Goal: Task Accomplishment & Management: Complete application form

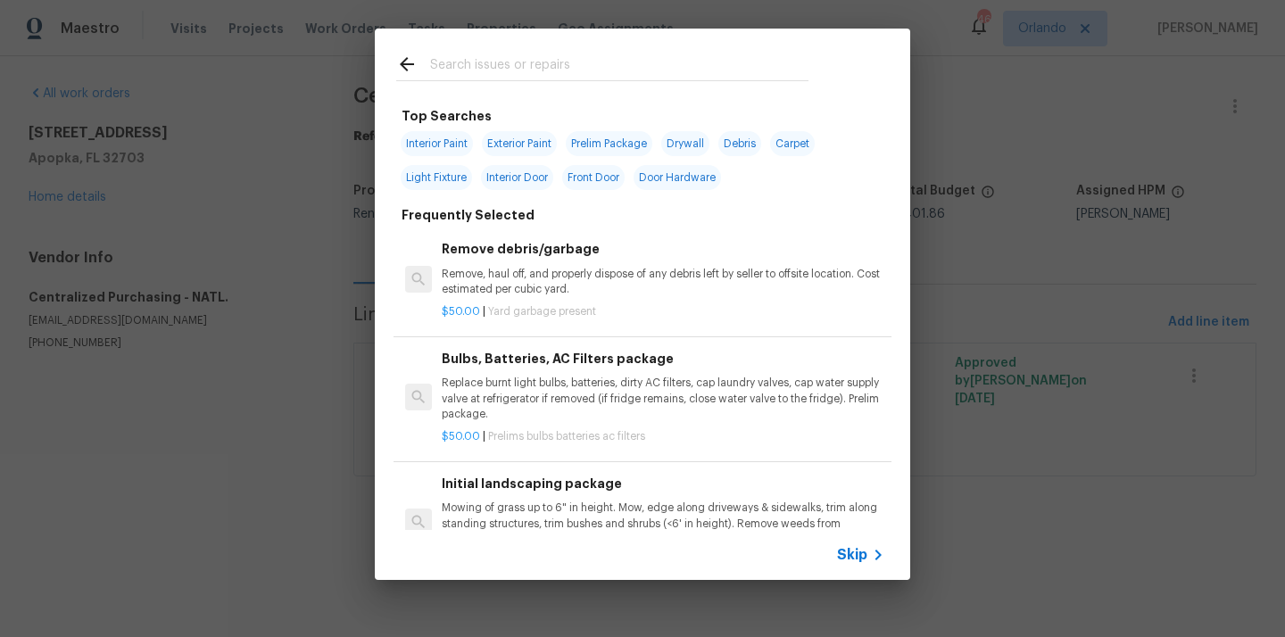
click at [562, 75] on input "text" at bounding box center [619, 67] width 378 height 27
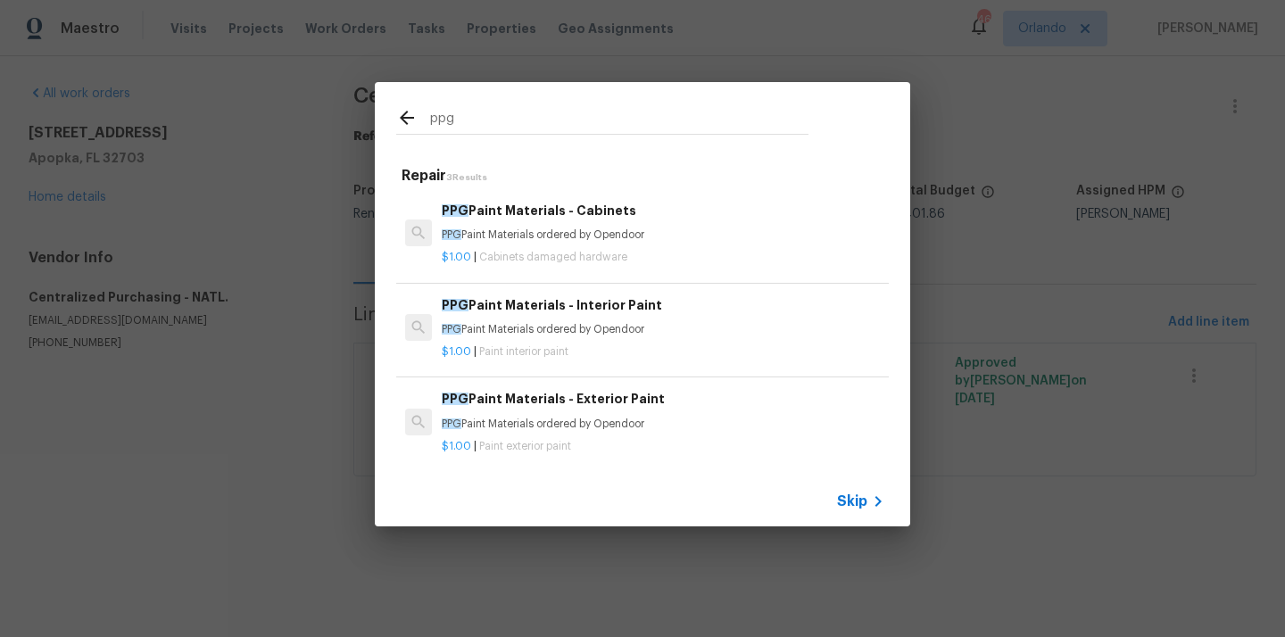
type input "ppg"
click at [521, 349] on span "Paint interior paint" at bounding box center [523, 351] width 89 height 11
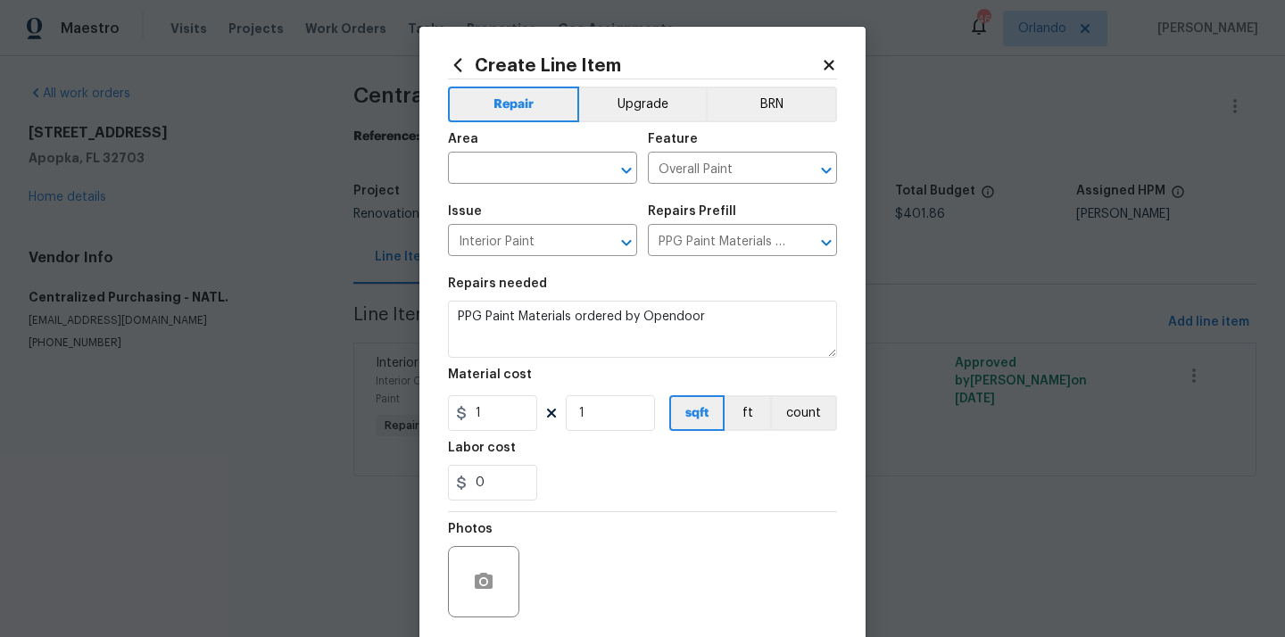
click at [559, 154] on div "Area" at bounding box center [542, 144] width 189 height 23
click at [533, 170] on input "text" at bounding box center [517, 170] width 139 height 28
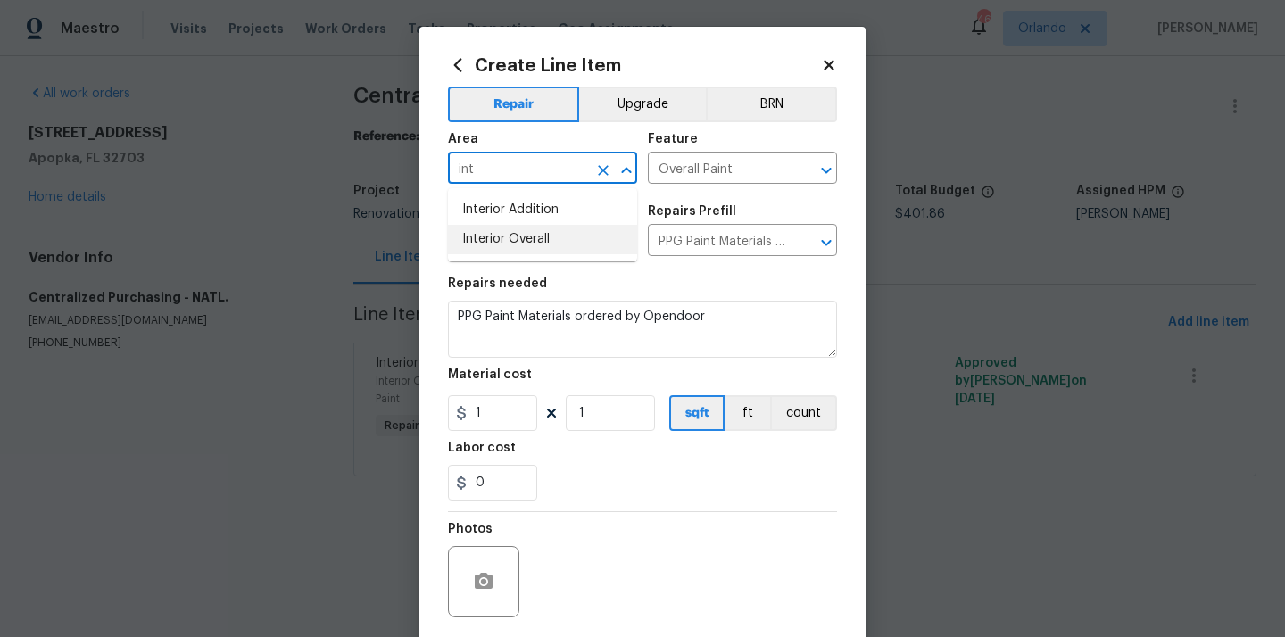
click at [516, 235] on li "Interior Overall" at bounding box center [542, 239] width 189 height 29
type input "Interior Overall"
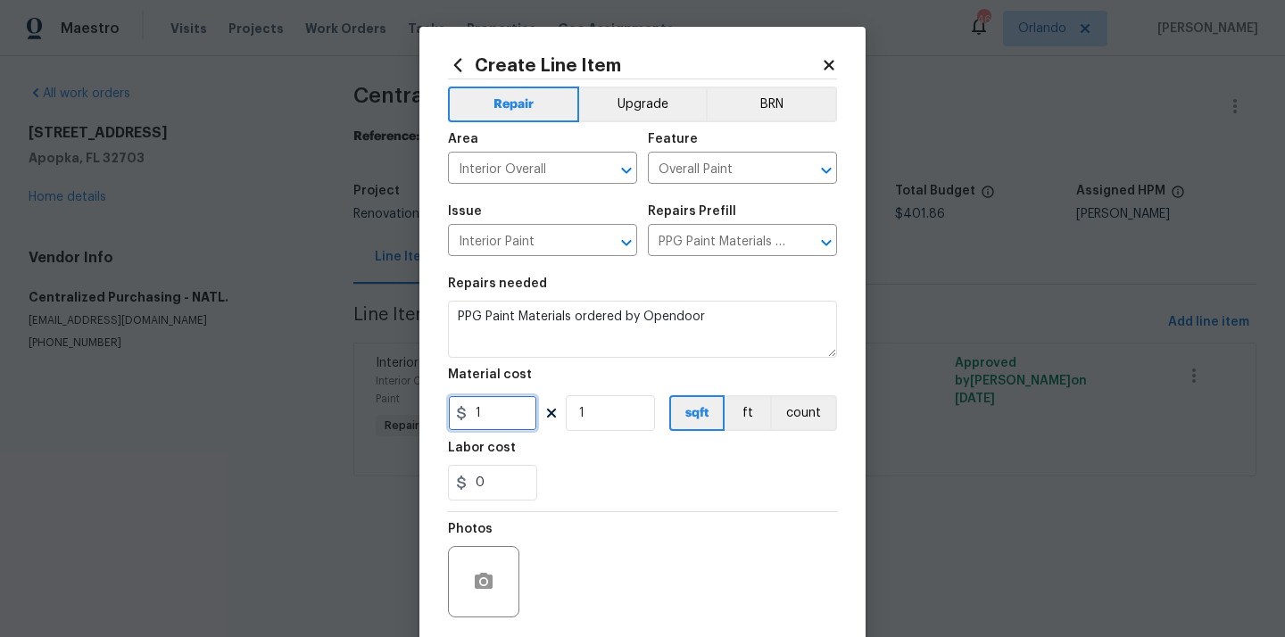
drag, startPoint x: 484, startPoint y: 410, endPoint x: 440, endPoint y: 410, distance: 43.7
click at [446, 410] on div "Create Line Item Repair Upgrade BRN Area Interior Overall ​ Feature Overall Pai…" at bounding box center [642, 384] width 446 height 715
paste input "61.62"
type input "61.62"
click at [631, 536] on div "Photos" at bounding box center [642, 570] width 389 height 116
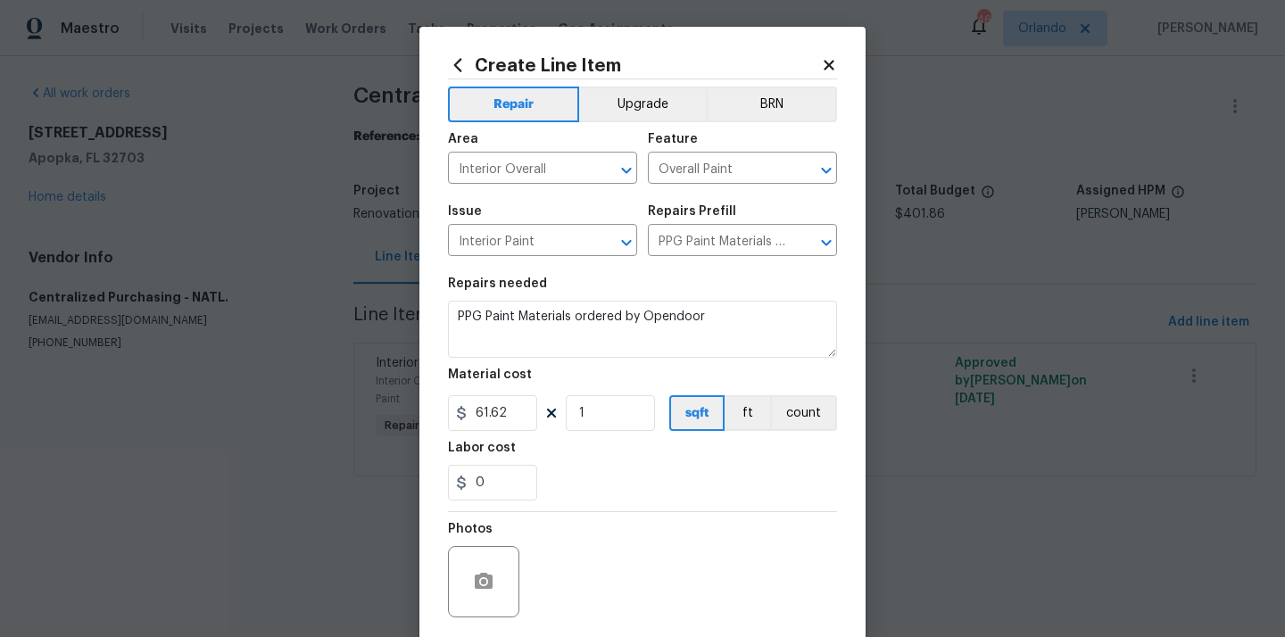
scroll to position [132, 0]
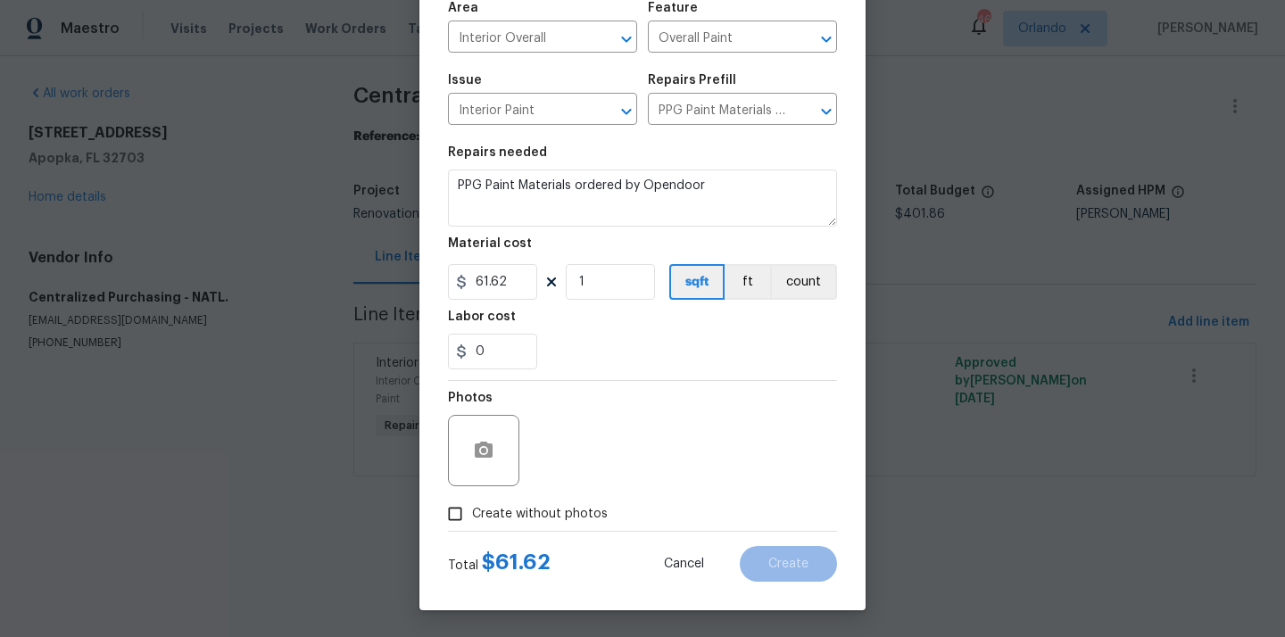
click at [588, 528] on label "Create without photos" at bounding box center [523, 514] width 170 height 34
click at [472, 528] on input "Create without photos" at bounding box center [455, 514] width 34 height 34
drag, startPoint x: 588, startPoint y: 528, endPoint x: 588, endPoint y: 505, distance: 23.2
click at [588, 505] on label "Create without photos" at bounding box center [523, 514] width 170 height 34
click at [472, 505] on input "Create without photos" at bounding box center [455, 514] width 34 height 34
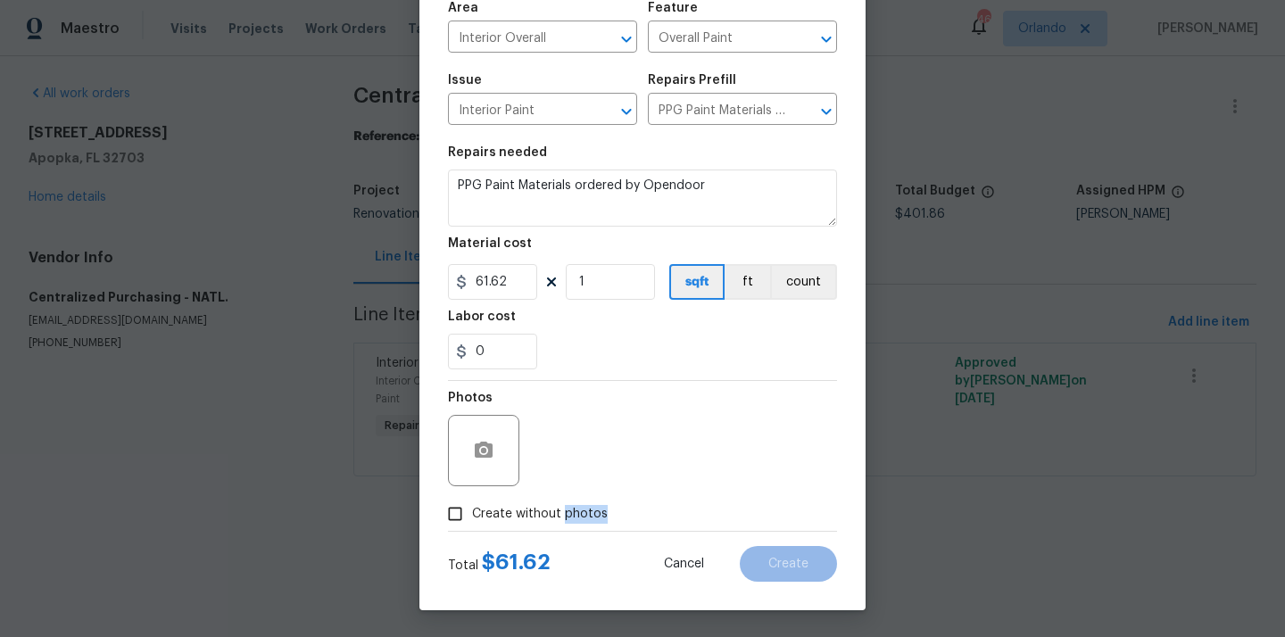
click at [588, 505] on span "Create without photos" at bounding box center [540, 514] width 136 height 19
click at [472, 505] on input "Create without photos" at bounding box center [455, 514] width 34 height 34
checkbox input "true"
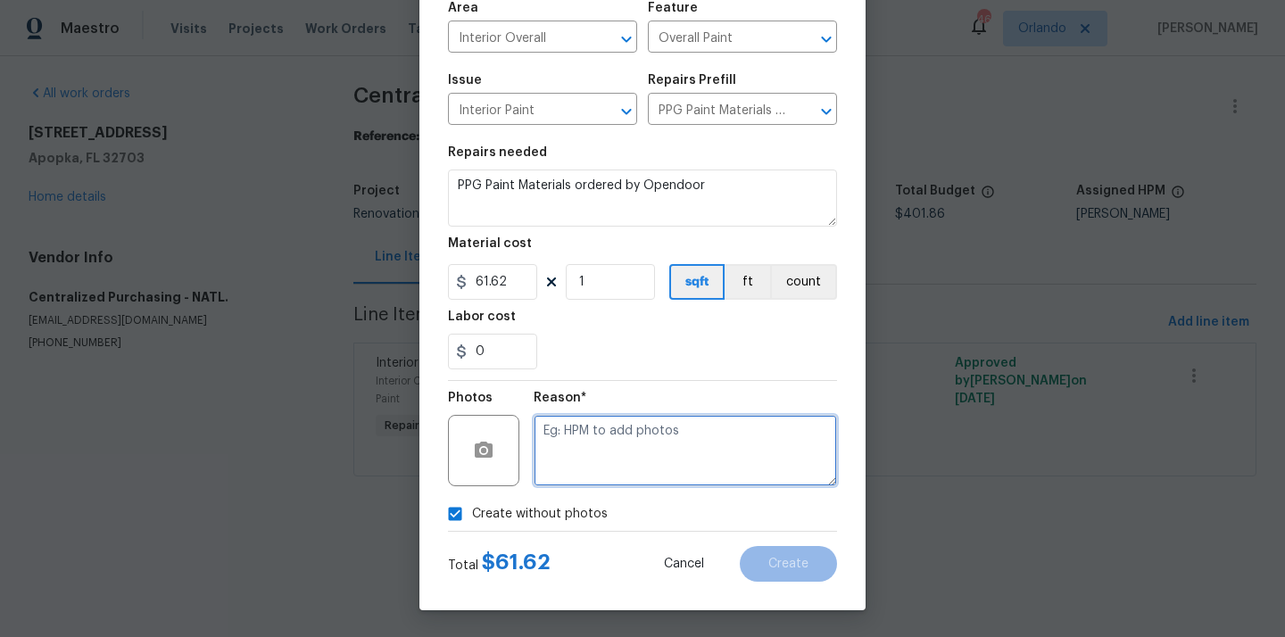
click at [592, 450] on textarea at bounding box center [685, 450] width 303 height 71
type textarea "n/a"
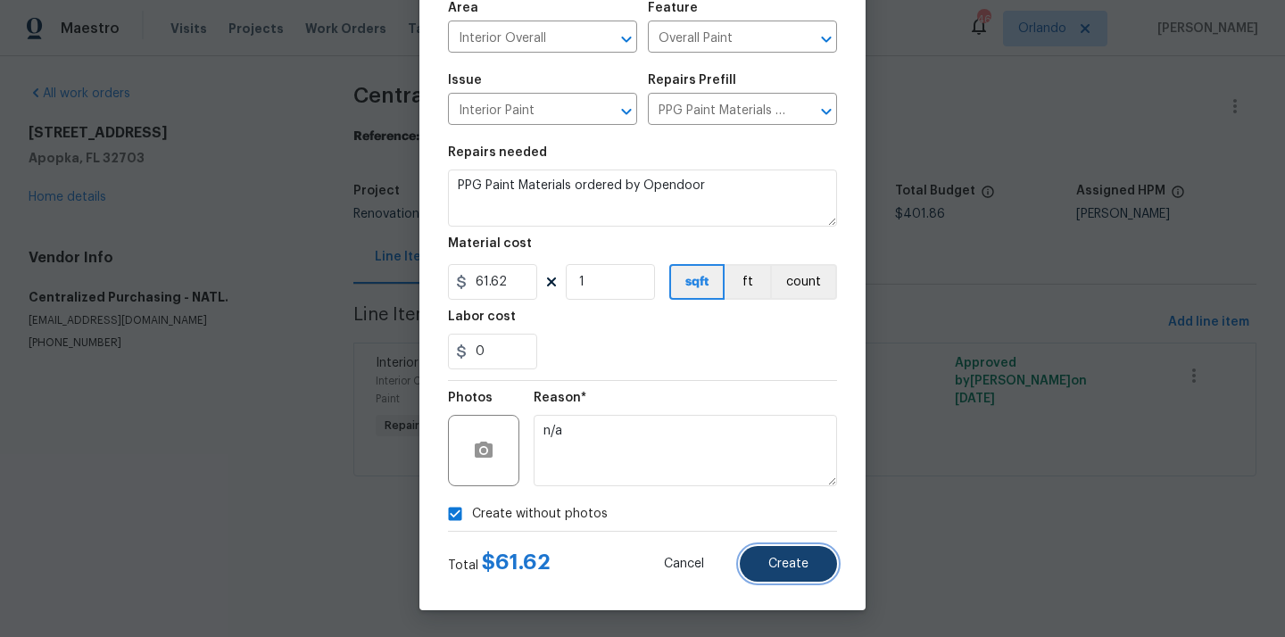
click at [799, 579] on button "Create" at bounding box center [788, 564] width 97 height 36
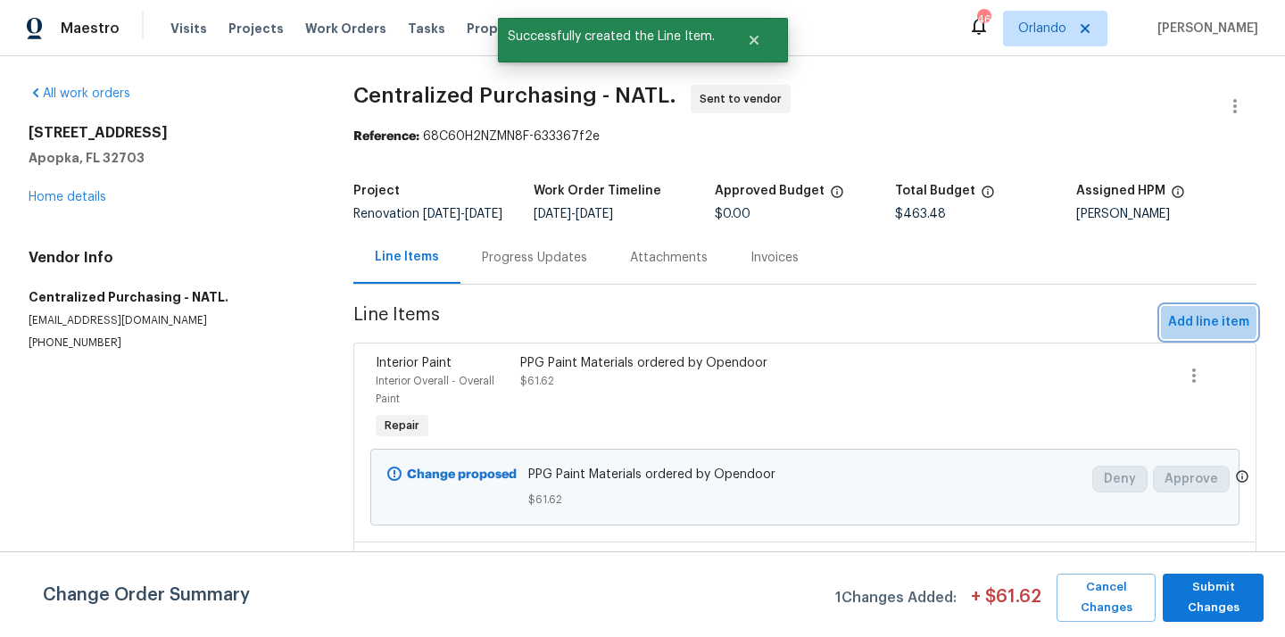
click at [1192, 334] on span "Add line item" at bounding box center [1208, 322] width 81 height 22
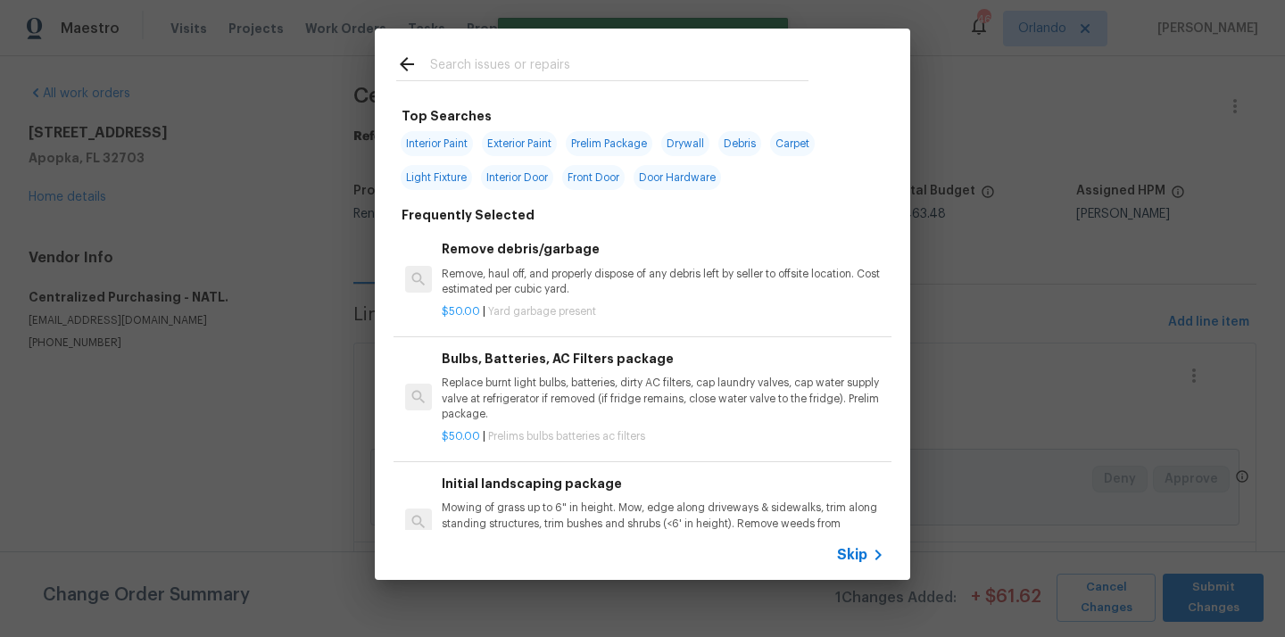
click at [643, 54] on input "text" at bounding box center [619, 67] width 378 height 27
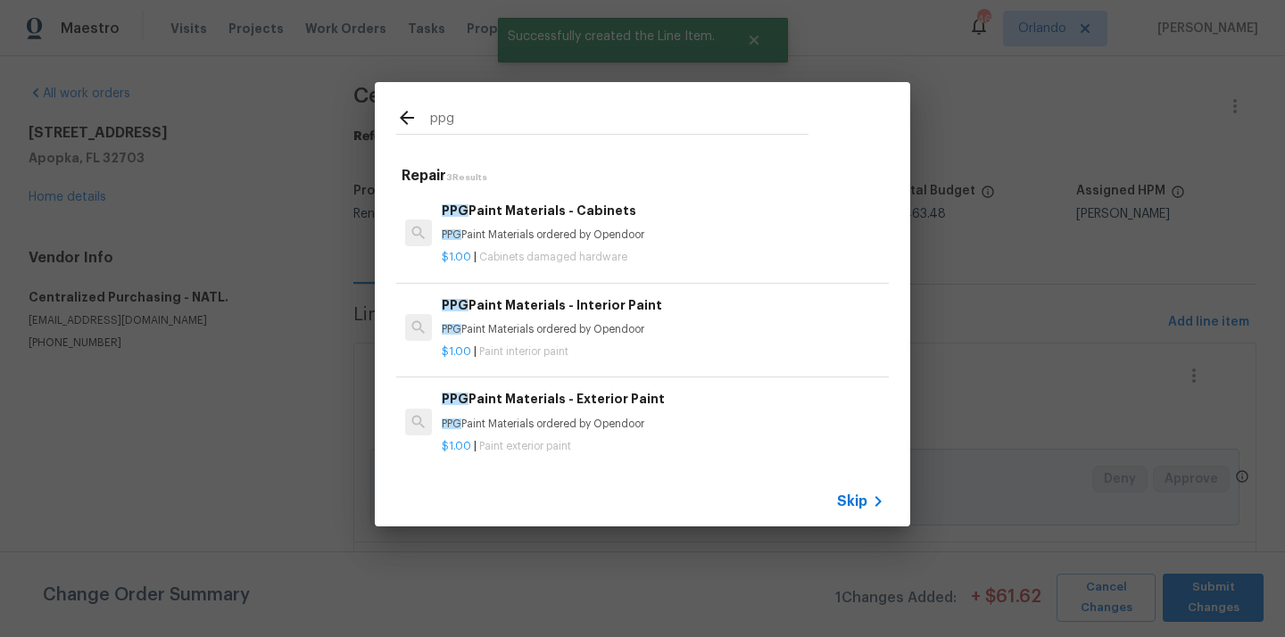
type input "ppg"
click at [526, 414] on div "PPG Paint Materials - Exterior Paint PPG Paint Materials ordered by Opendoor" at bounding box center [663, 410] width 443 height 43
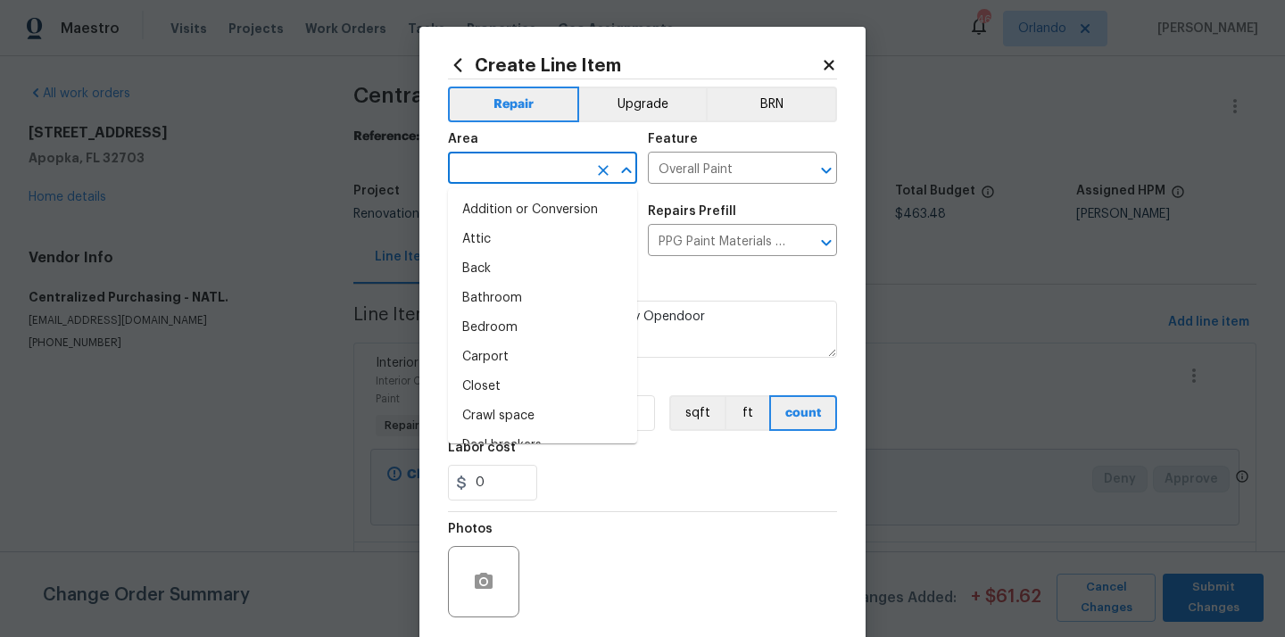
click at [529, 170] on input "text" at bounding box center [517, 170] width 139 height 28
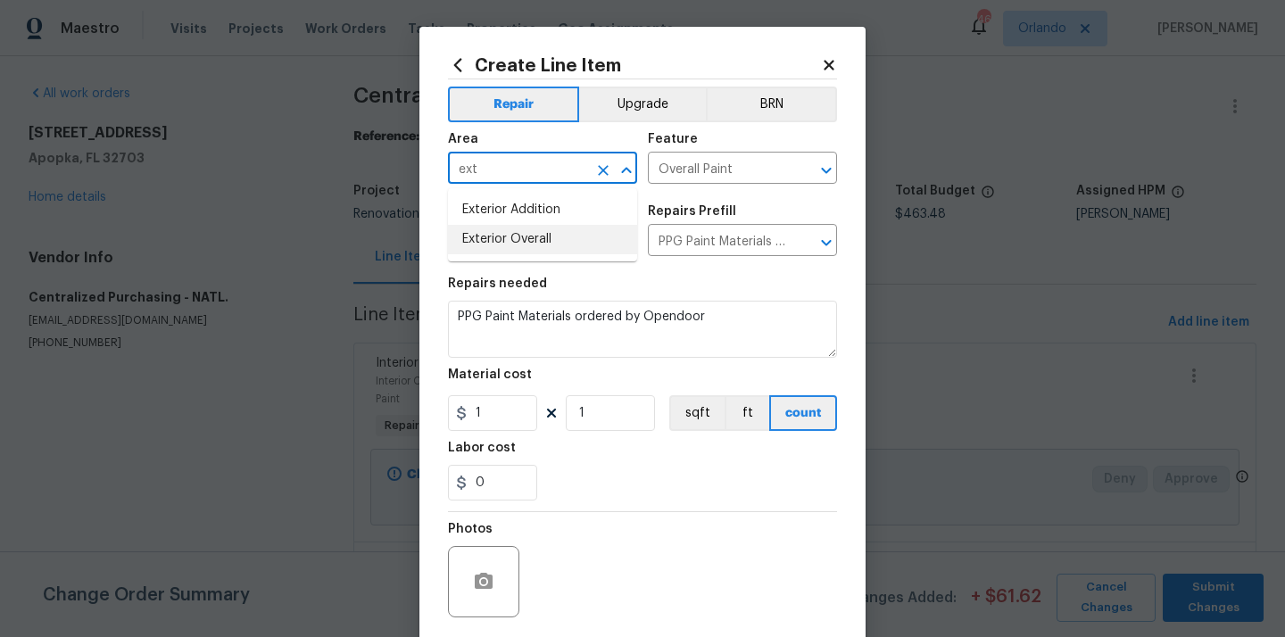
click at [500, 246] on li "Exterior Overall" at bounding box center [542, 239] width 189 height 29
type input "Exterior Overall"
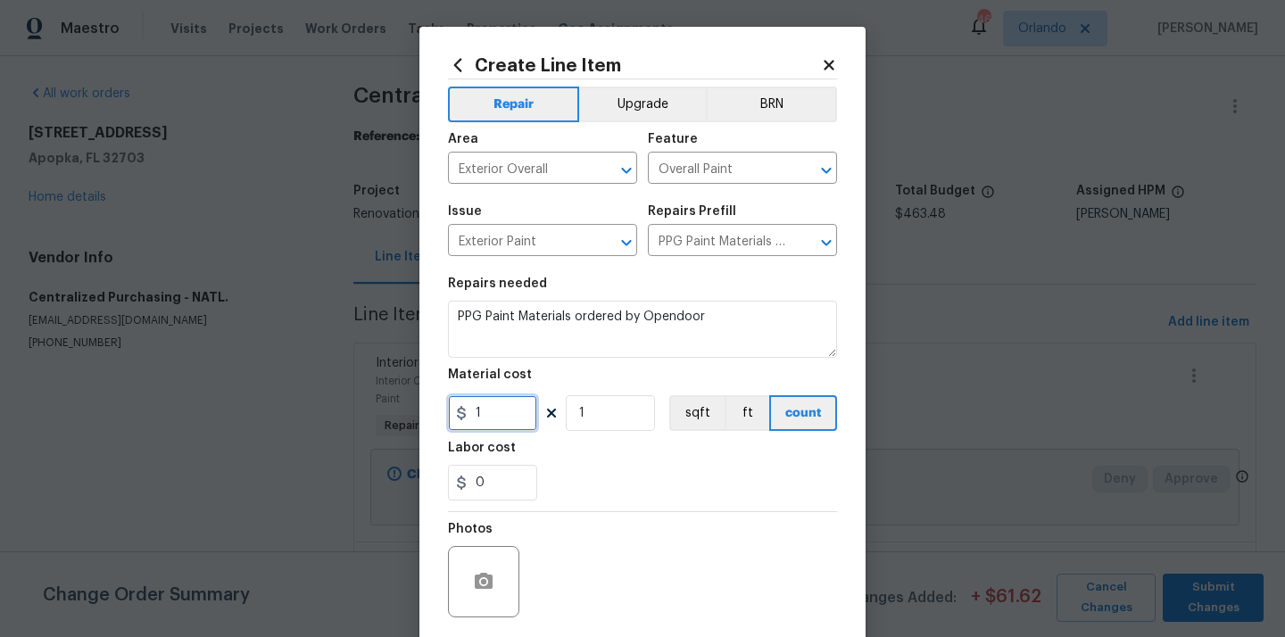
drag, startPoint x: 492, startPoint y: 412, endPoint x: 435, endPoint y: 412, distance: 57.1
click at [439, 412] on div "Create Line Item Repair Upgrade BRN Area Exterior Overall ​ Feature Overall Pai…" at bounding box center [642, 384] width 446 height 715
paste input "443.5"
type input "443.5"
click at [591, 482] on div "0" at bounding box center [642, 483] width 389 height 36
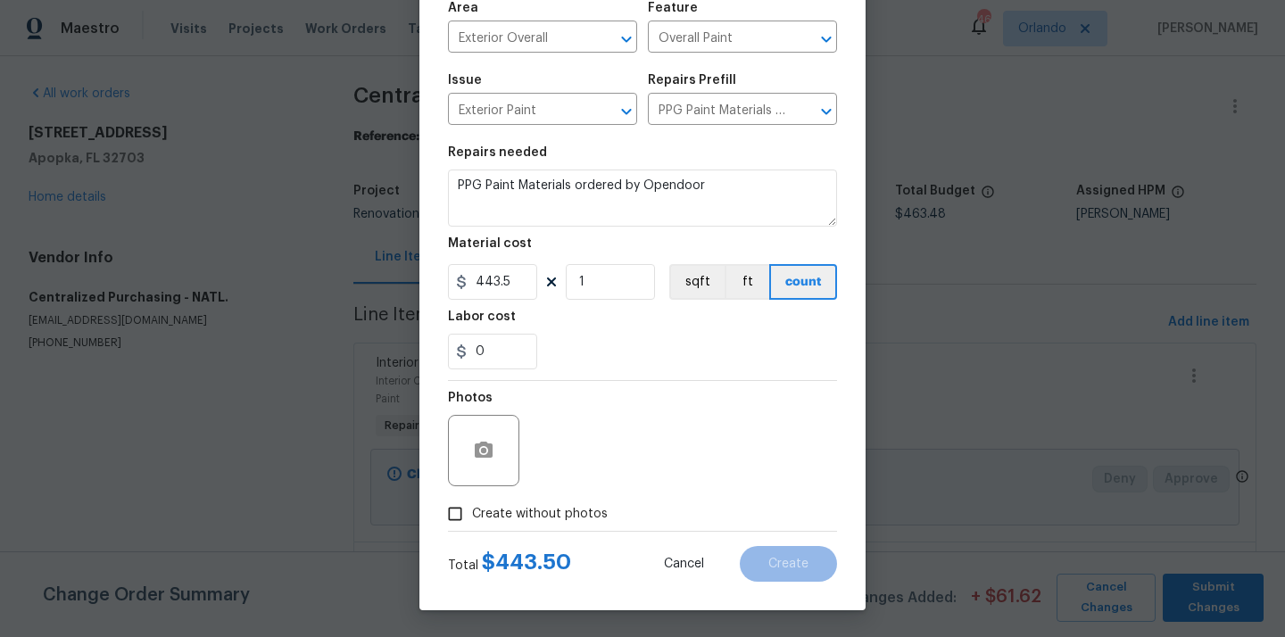
click at [548, 519] on span "Create without photos" at bounding box center [540, 514] width 136 height 19
click at [472, 519] on input "Create without photos" at bounding box center [455, 514] width 34 height 34
checkbox input "true"
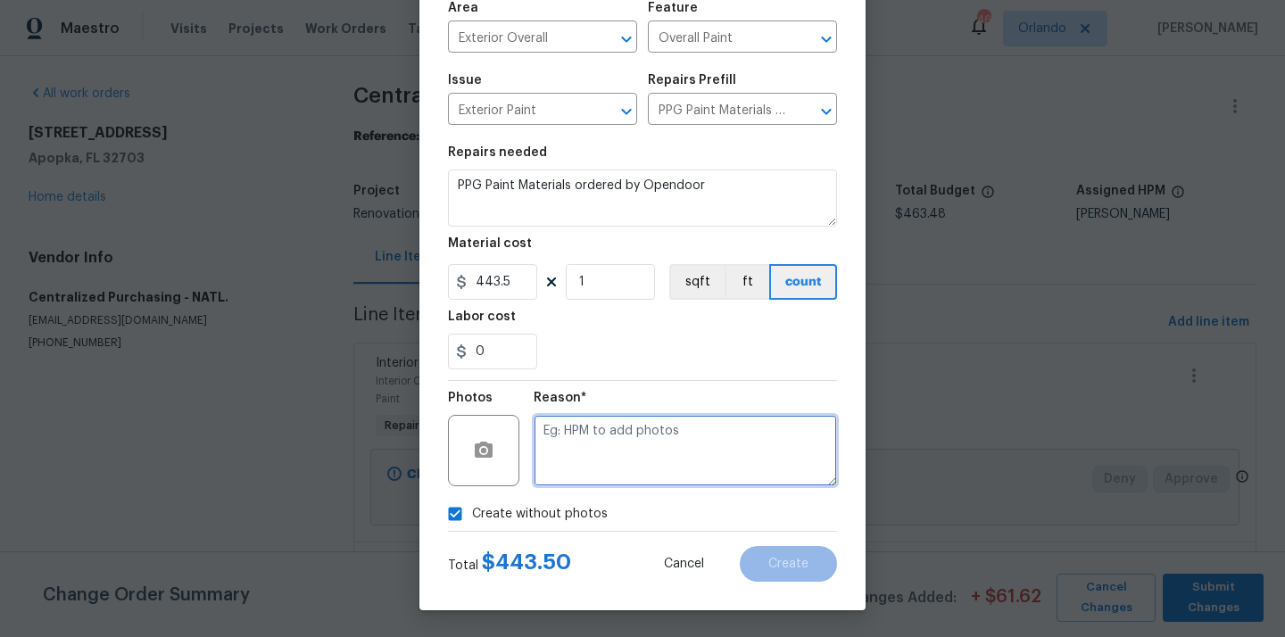
click at [614, 459] on textarea at bounding box center [685, 450] width 303 height 71
type textarea "N/A"
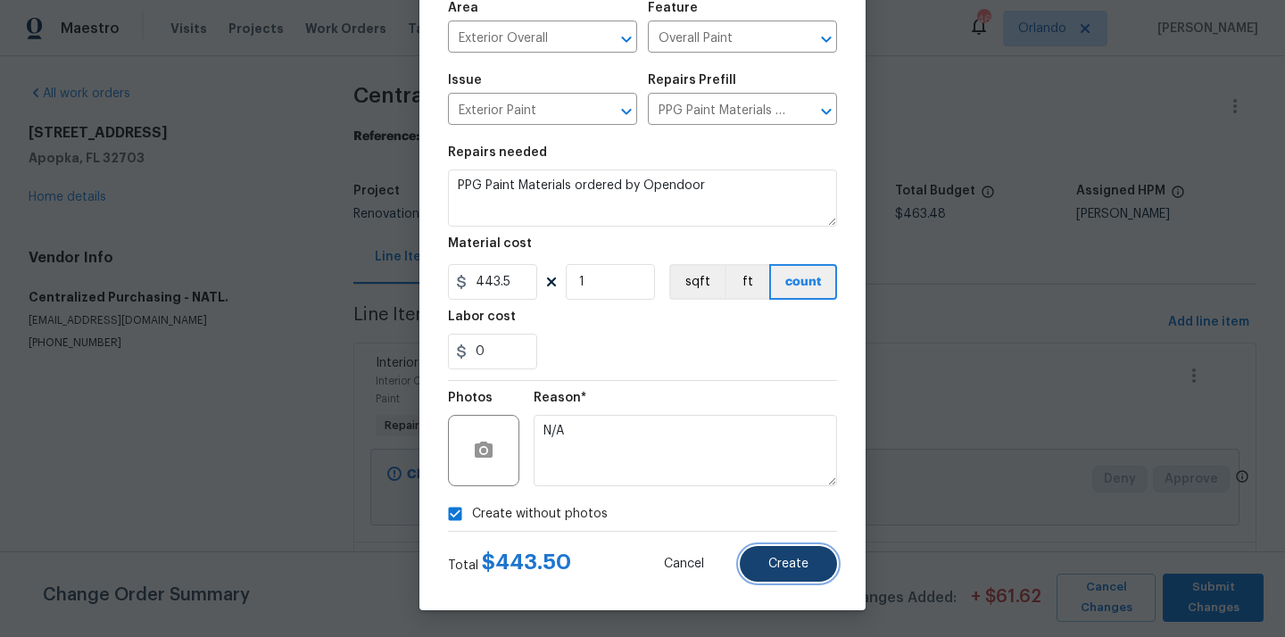
click at [783, 567] on span "Create" at bounding box center [788, 564] width 40 height 13
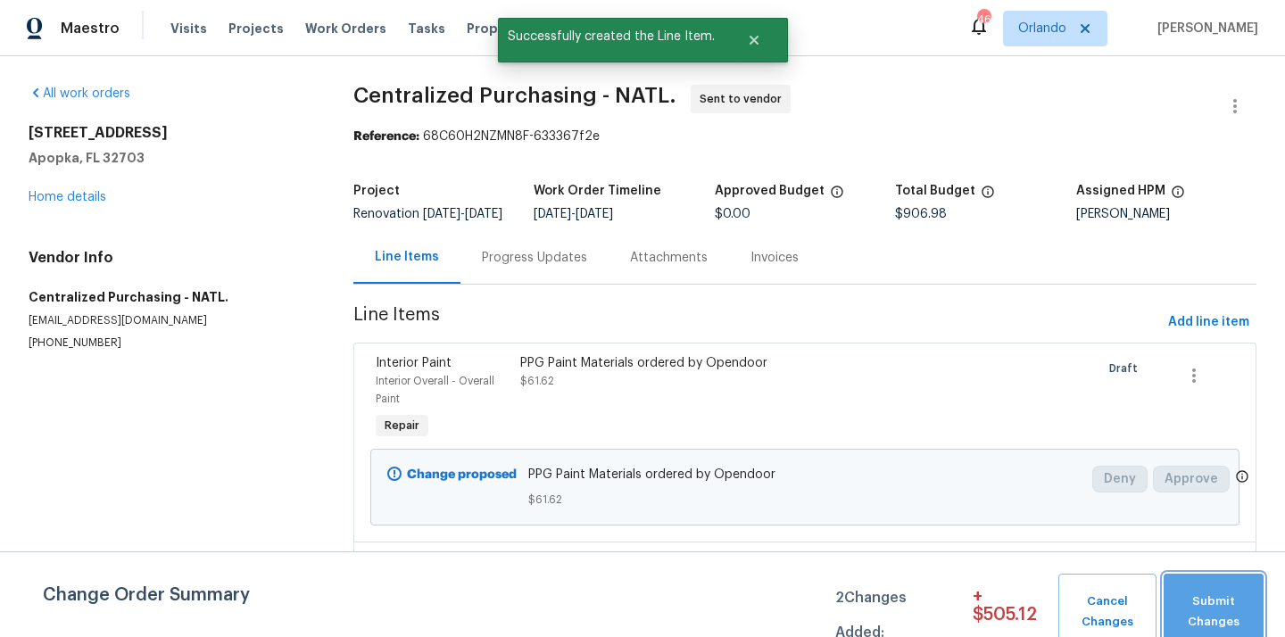
click at [1204, 595] on span "Submit Changes" at bounding box center [1213, 612] width 82 height 41
